Goal: Find specific fact: Find specific fact

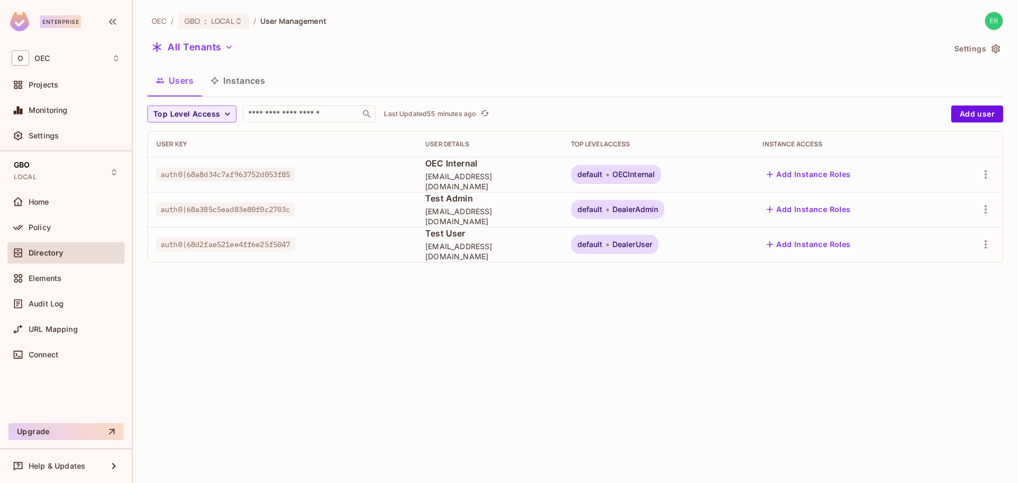
click at [251, 240] on span "auth0|68d2fae521ee4ff6e25f5047" at bounding box center [225, 245] width 138 height 14
copy span "auth0|68d2fae521ee4ff6e25f5047"
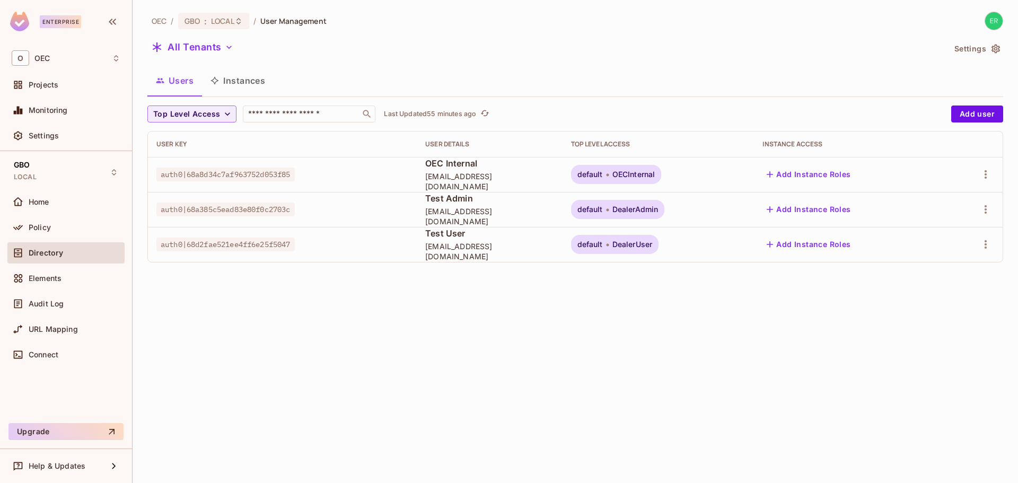
click at [206, 209] on span "auth0|68a385c5ead83e80f0c2703c" at bounding box center [225, 210] width 138 height 14
copy span "auth0|68a385c5ead83e80f0c2703c"
click at [238, 253] on td "auth0|68a385e05585c4bb2f4600cb" at bounding box center [282, 244] width 269 height 35
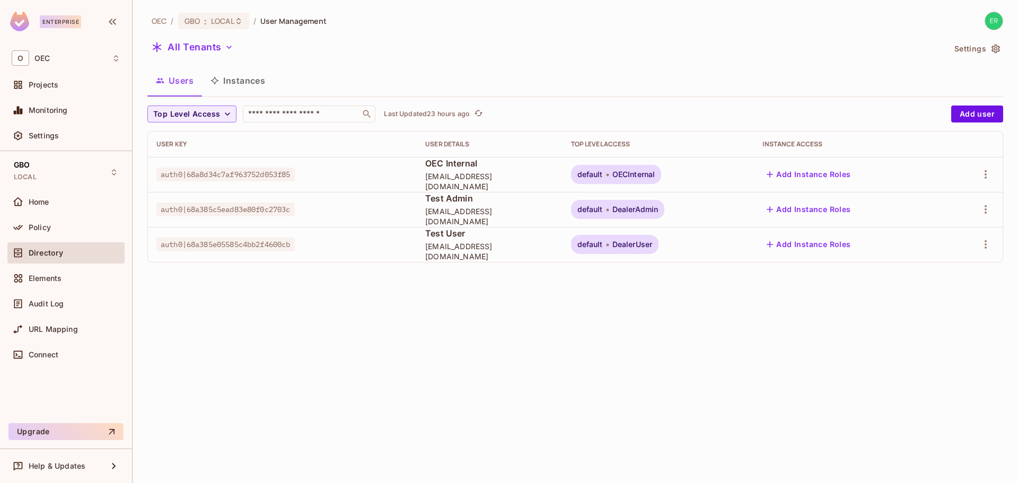
click at [241, 243] on span "auth0|68a385e05585c4bb2f4600cb" at bounding box center [225, 245] width 138 height 14
click at [247, 210] on span "auth0|68a385c5ead83e80f0c2703c" at bounding box center [225, 210] width 138 height 14
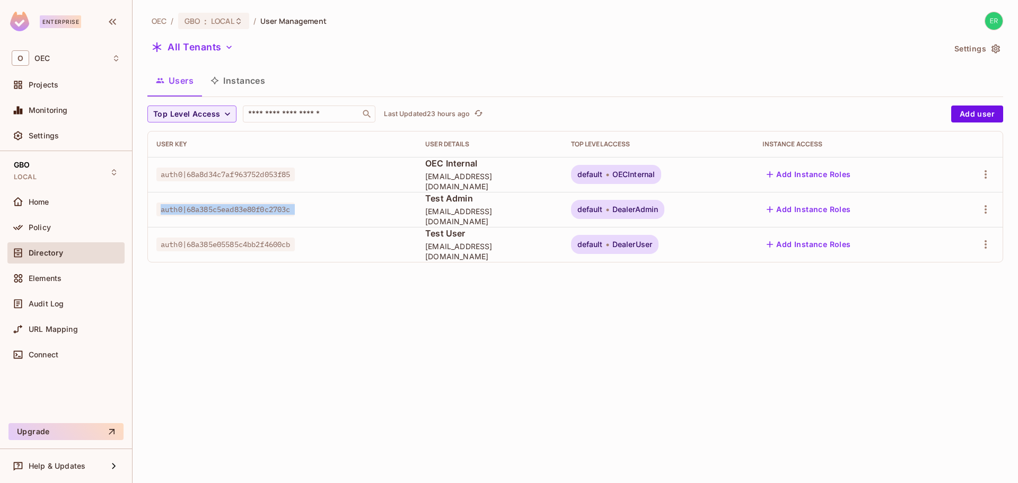
copy span "auth0|68a385c5ead83e80f0c2703c"
click at [234, 278] on div "OEC / GBO : LOCAL / User Management All Tenants Settings Users Instances Top Le…" at bounding box center [576, 241] width 886 height 483
click at [248, 243] on span "auth0|68a385e05585c4bb2f4600cb" at bounding box center [225, 245] width 138 height 14
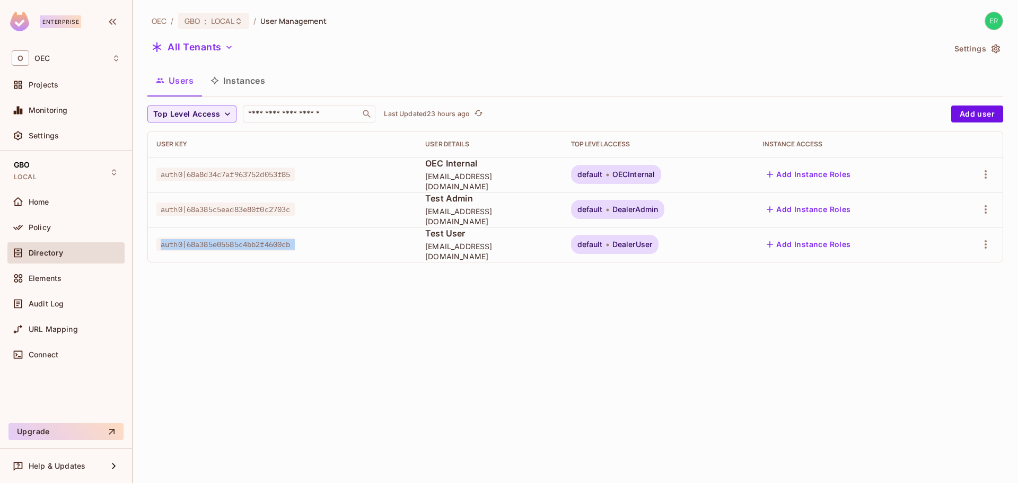
copy span "auth0|68a385e05585c4bb2f4600cb"
click at [298, 311] on div "OEC / GBO : LOCAL / User Management All Tenants Settings Users Instances Top Le…" at bounding box center [576, 241] width 886 height 483
